Goal: Ask a question

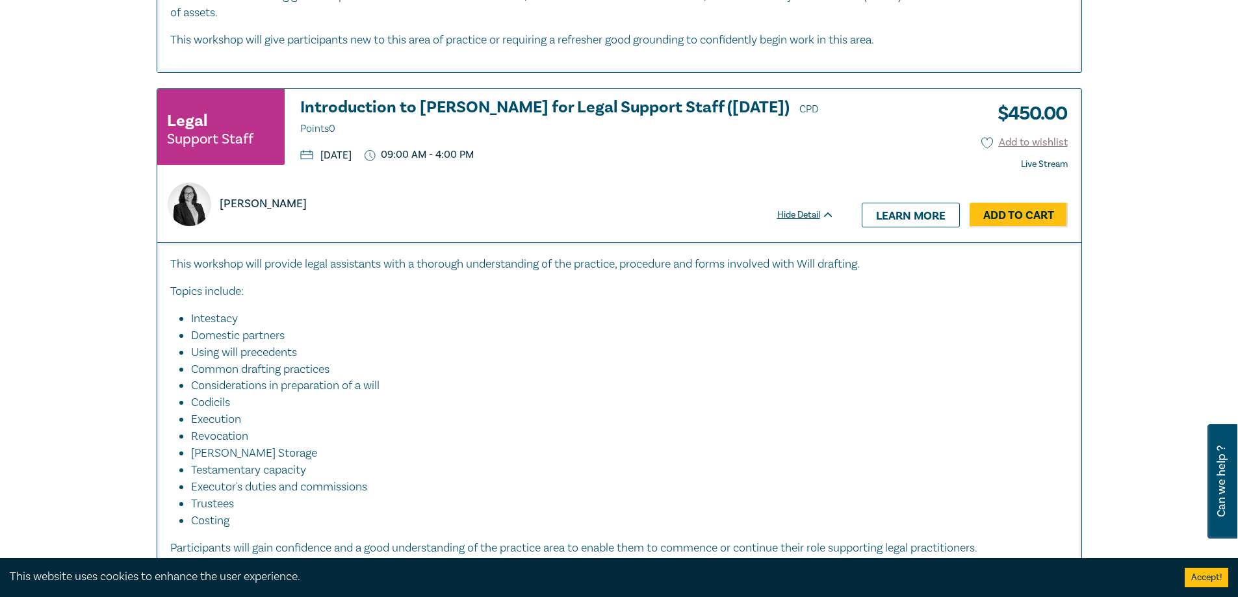
scroll to position [758, 0]
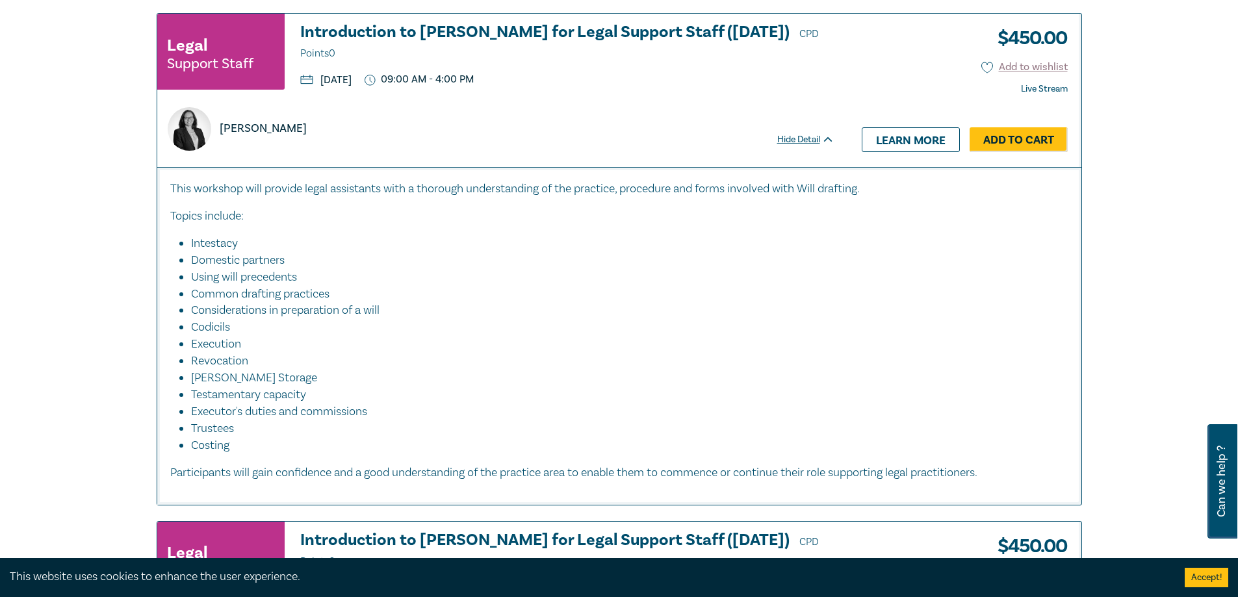
click at [811, 138] on div "Hide Detail" at bounding box center [812, 139] width 71 height 13
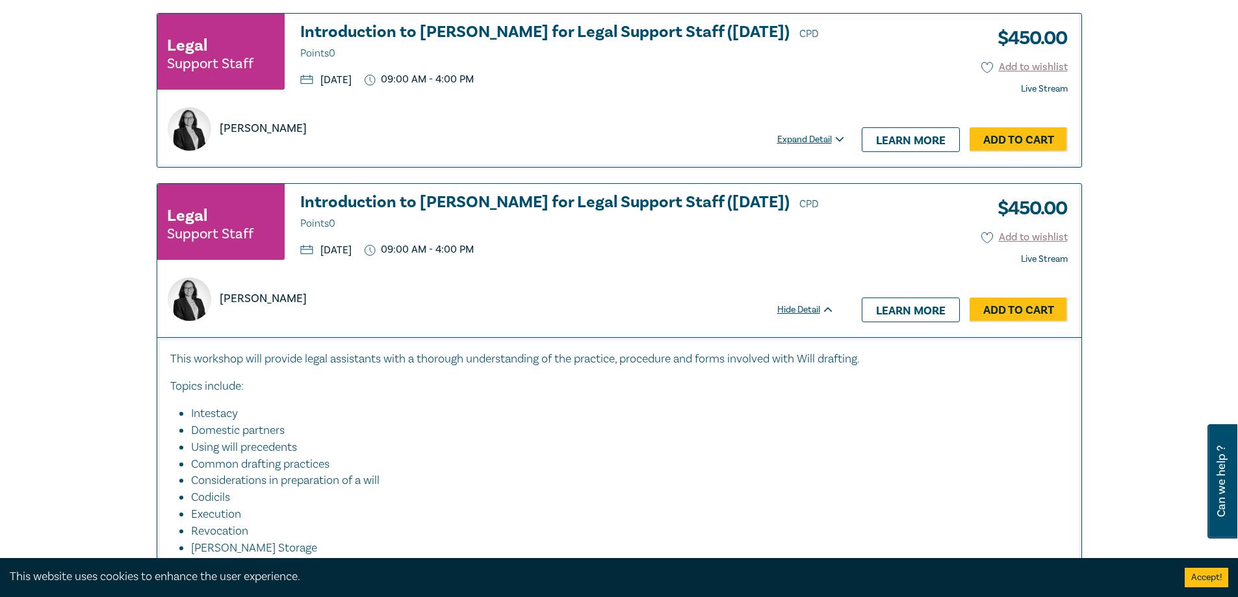
click at [815, 313] on div "Hide Detail" at bounding box center [812, 309] width 71 height 13
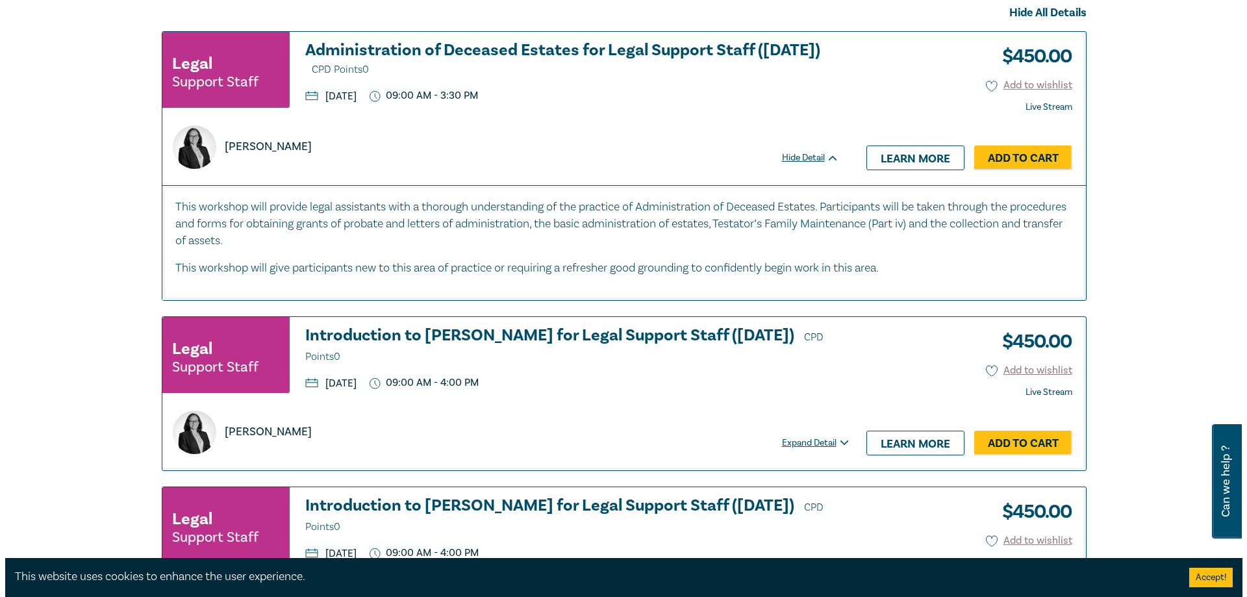
scroll to position [0, 0]
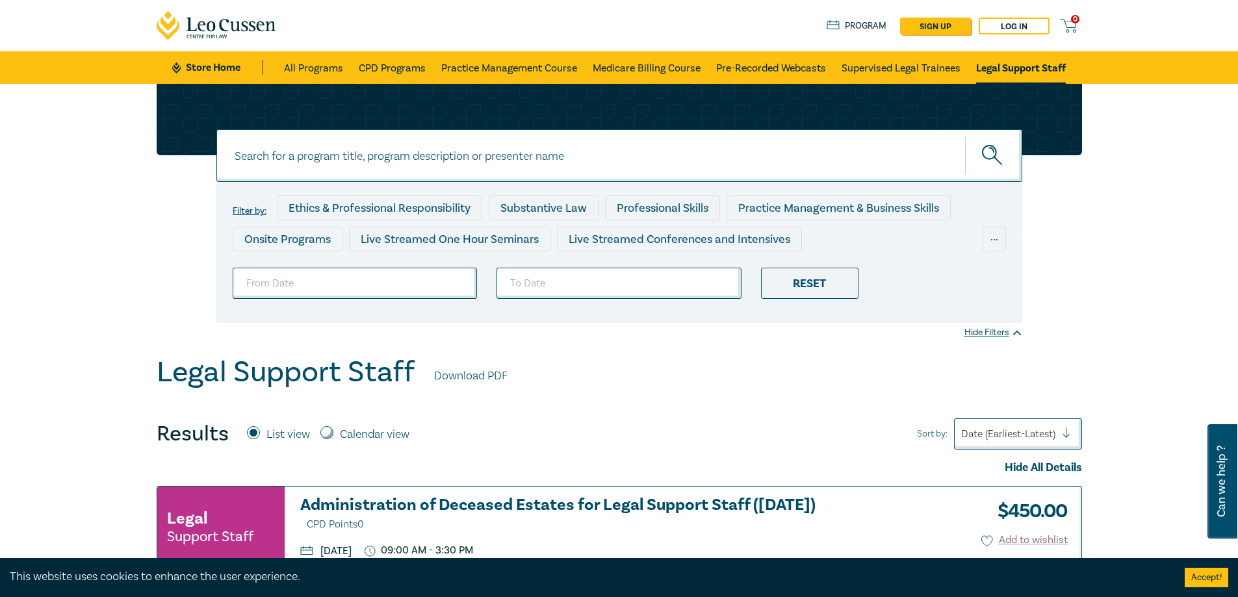
click at [1229, 513] on div "Can we help ?" at bounding box center [1222, 481] width 30 height 114
select select "AU"
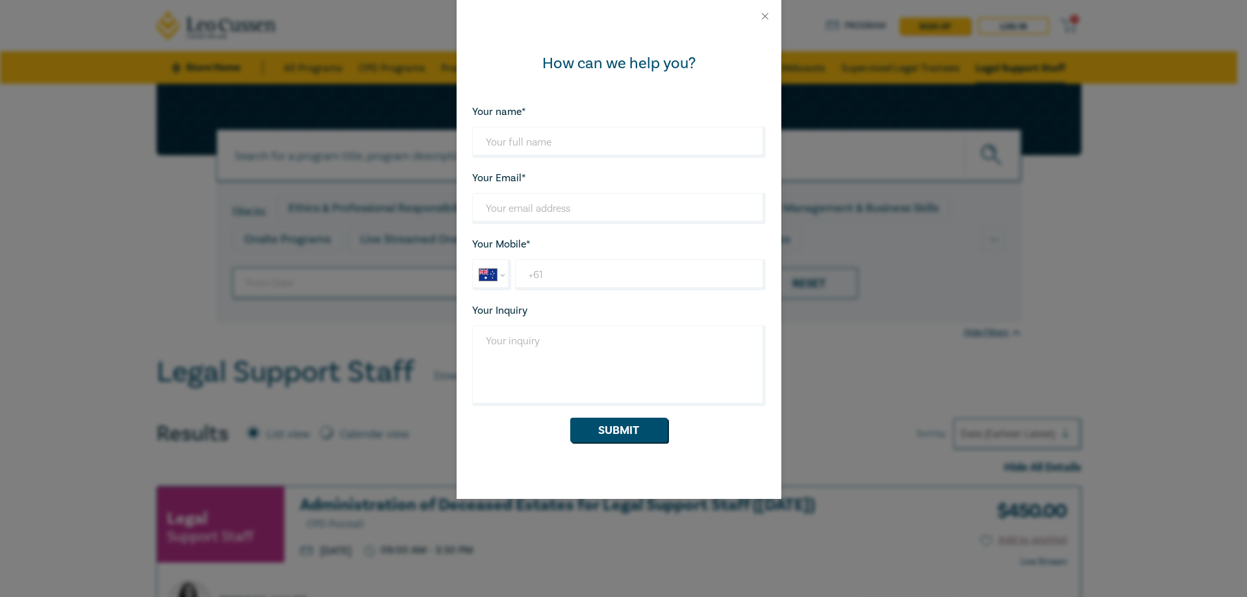
click at [508, 121] on div "Your name* Looks good!" at bounding box center [619, 130] width 294 height 55
click at [517, 136] on input "Your name*" at bounding box center [619, 142] width 294 height 31
type input "[PERSON_NAME]"
type input "[EMAIL_ADDRESS][DOMAIN_NAME]"
click at [576, 294] on form "Your name* [PERSON_NAME] Looks good! Your Email* [PERSON_NAME][EMAIL_ADDRESS][D…" at bounding box center [619, 272] width 294 height 339
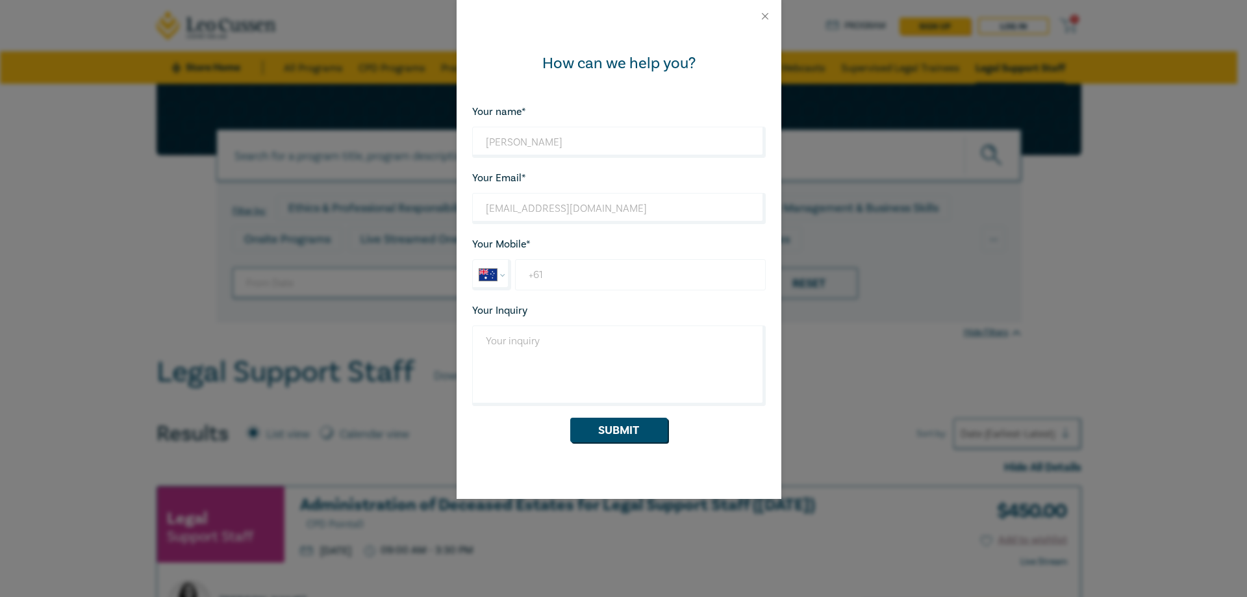
click at [582, 270] on input "+61" at bounding box center [640, 274] width 250 height 31
type input "[PHONE_NUMBER]"
type textarea "Good morning, I had"
